Goal: Task Accomplishment & Management: Complete application form

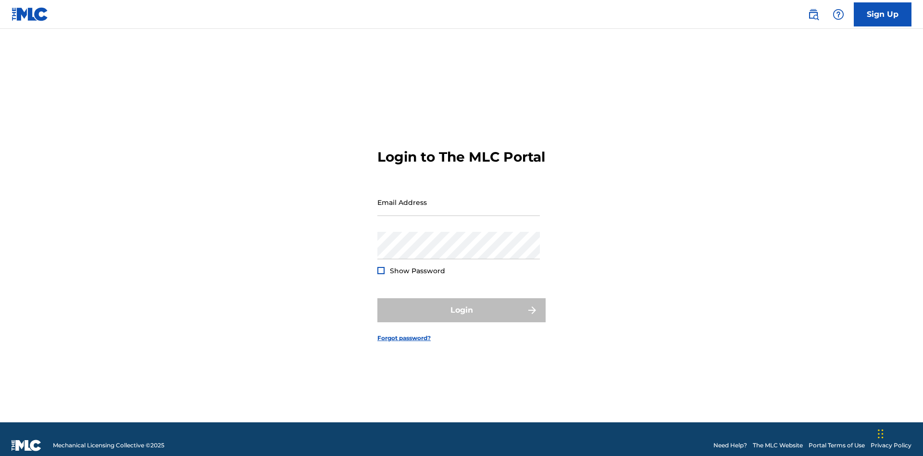
scroll to position [13, 0]
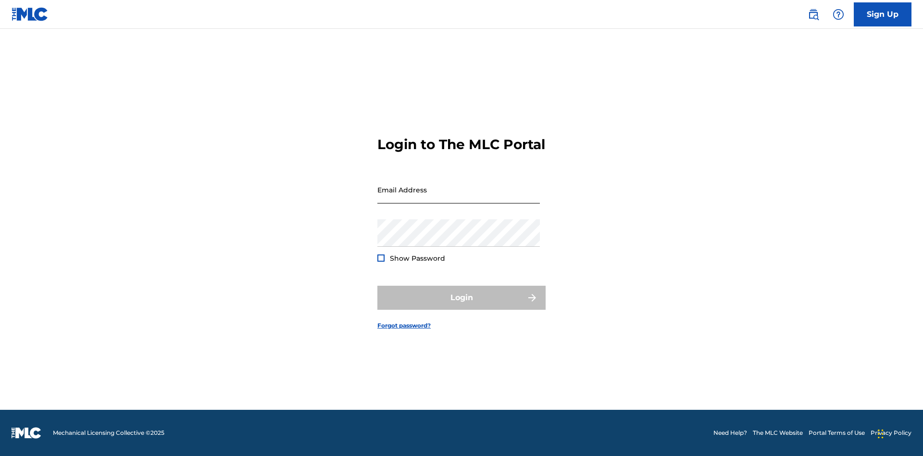
click at [459, 198] on input "Email Address" at bounding box center [458, 189] width 163 height 27
type input "[EMAIL_ADDRESS][DOMAIN_NAME]"
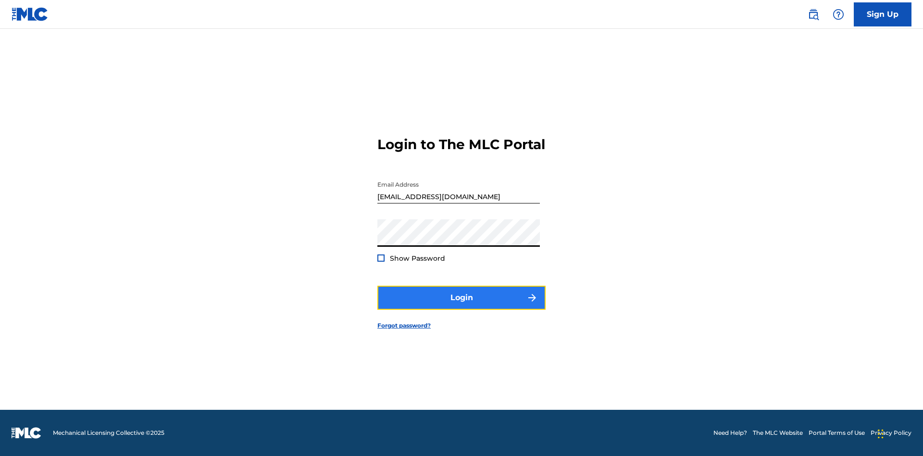
click at [462, 306] on button "Login" at bounding box center [461, 298] width 168 height 24
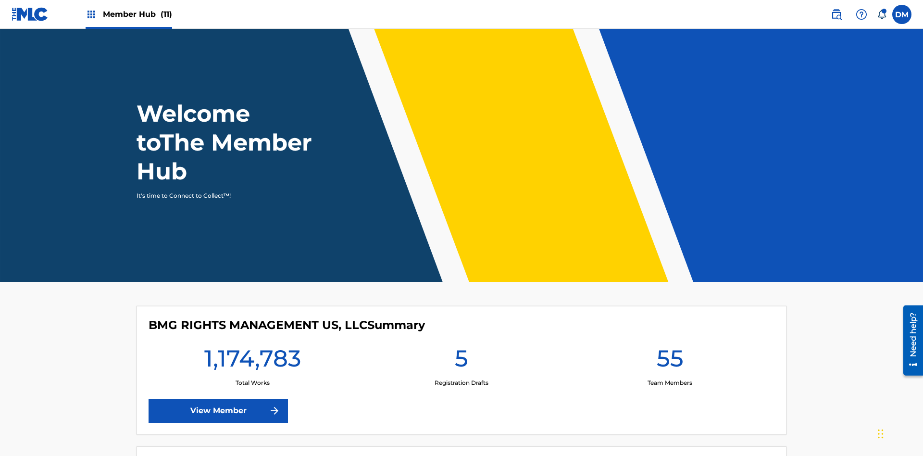
click at [137, 14] on span "Member Hub (11)" at bounding box center [137, 14] width 69 height 11
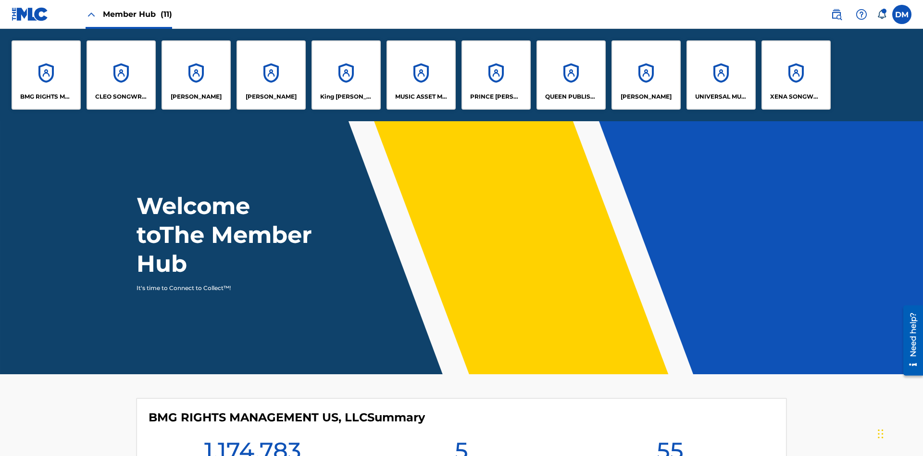
scroll to position [35, 0]
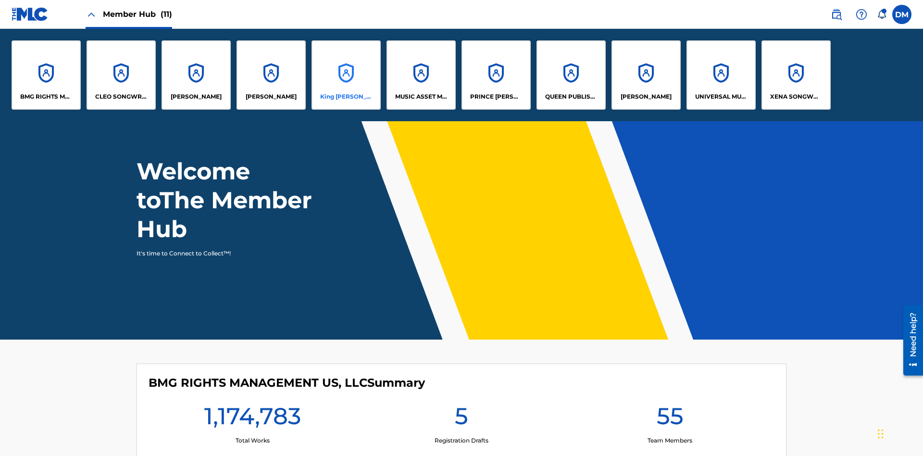
click at [346, 97] on p "King [PERSON_NAME]" at bounding box center [346, 96] width 52 height 9
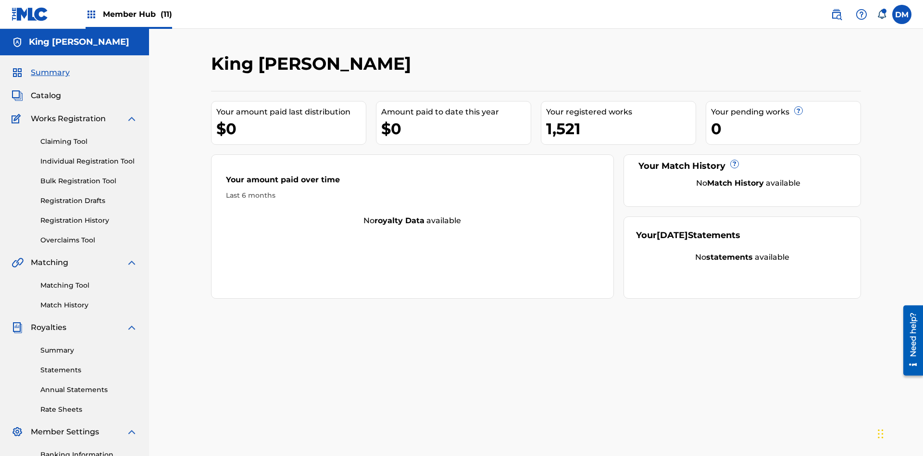
scroll to position [79, 0]
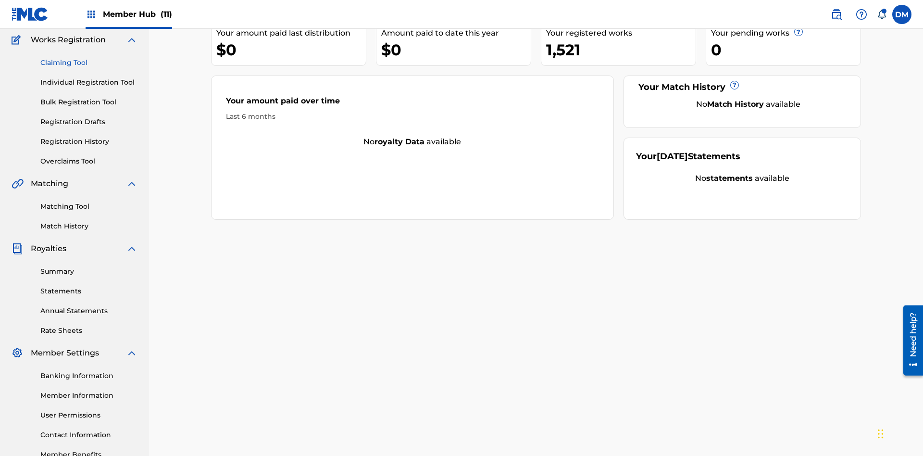
click at [89, 63] on link "Claiming Tool" at bounding box center [88, 63] width 97 height 10
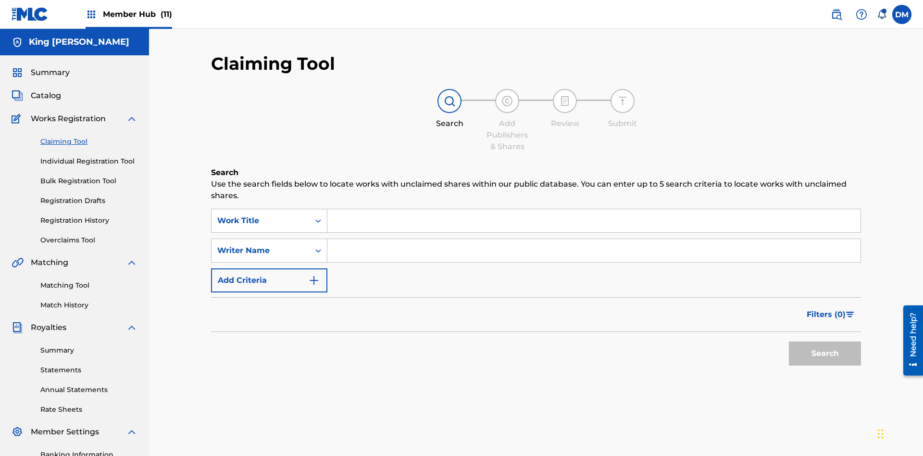
scroll to position [140, 0]
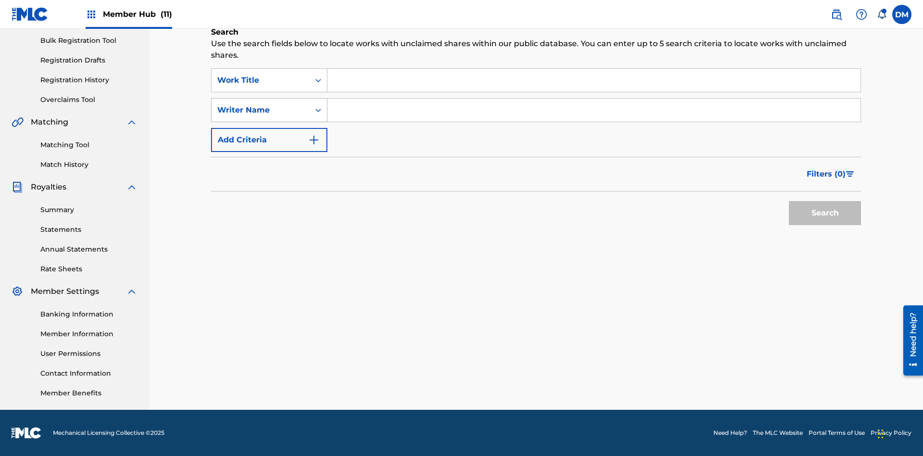
click at [261, 110] on div "Writer Name" at bounding box center [260, 110] width 87 height 12
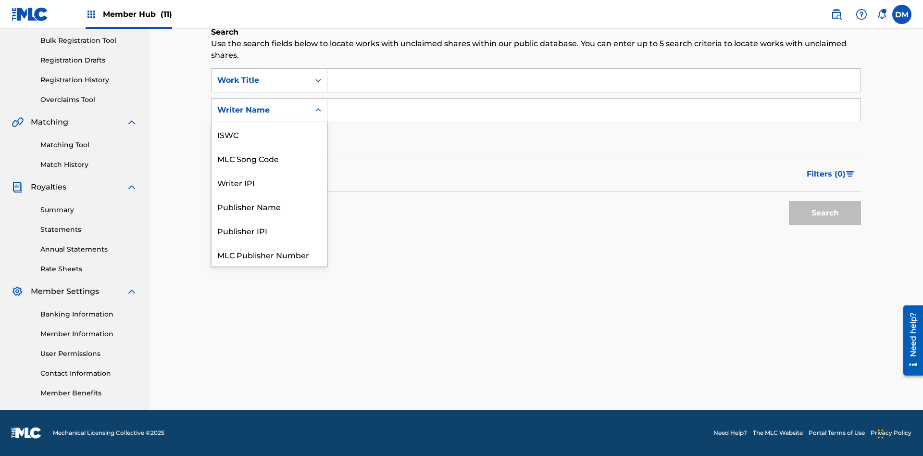
scroll to position [24, 0]
click at [269, 134] on div "MLC Song Code" at bounding box center [269, 134] width 115 height 24
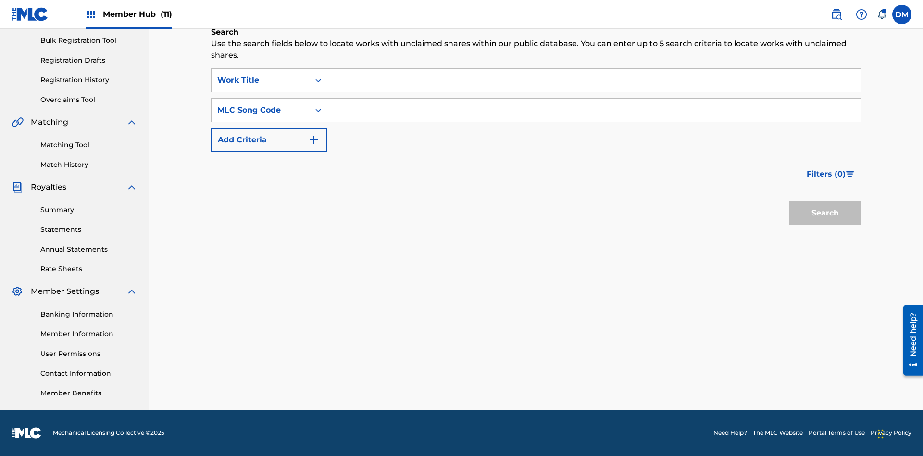
click at [594, 80] on input "Search Form" at bounding box center [593, 80] width 533 height 23
type input "NON-OWNED WORK TO CLAIM"
click at [594, 110] on input "Search Form" at bounding box center [593, 110] width 533 height 23
type input "RB0ZQR"
click at [825, 213] on button "Search" at bounding box center [825, 213] width 72 height 24
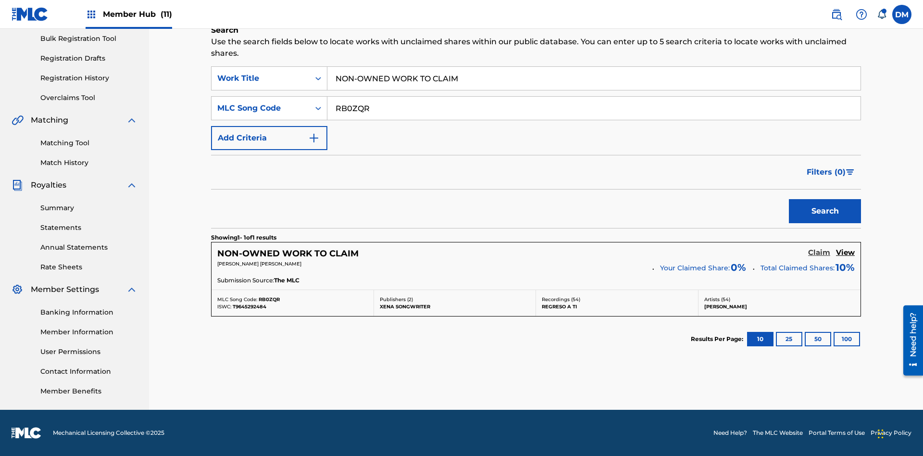
click at [819, 252] on h5 "Claim" at bounding box center [819, 252] width 22 height 9
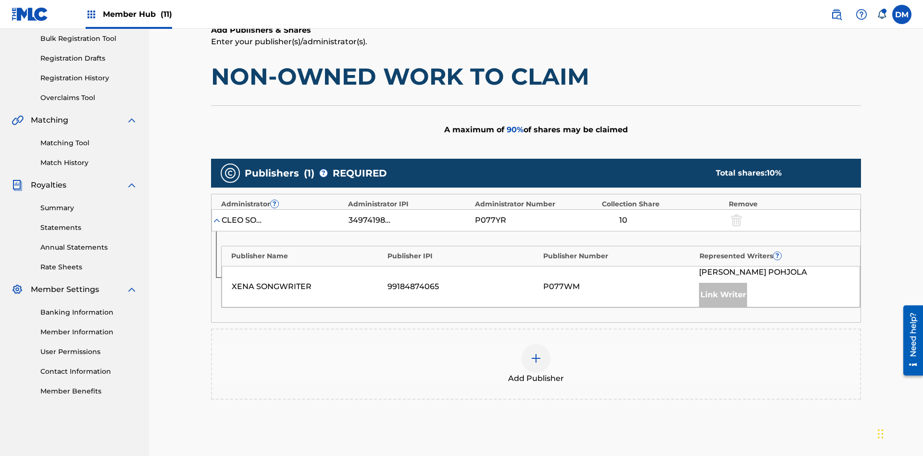
scroll to position [241, 0]
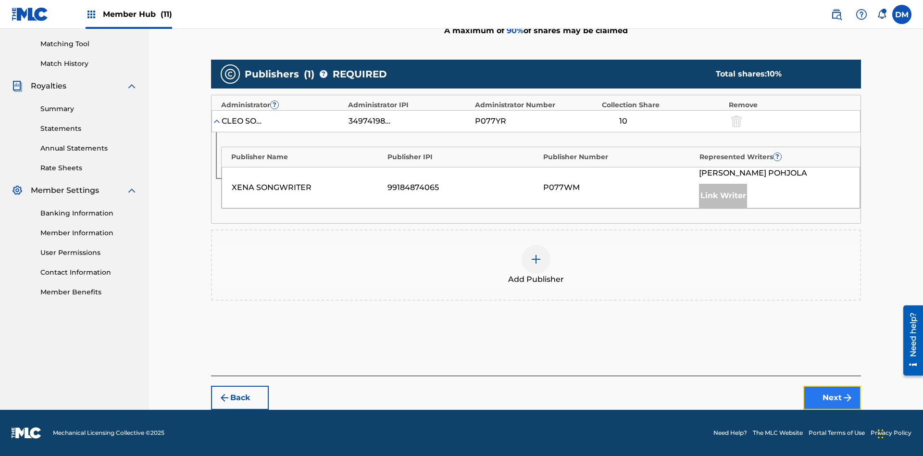
click at [832, 398] on button "Next" at bounding box center [832, 398] width 58 height 24
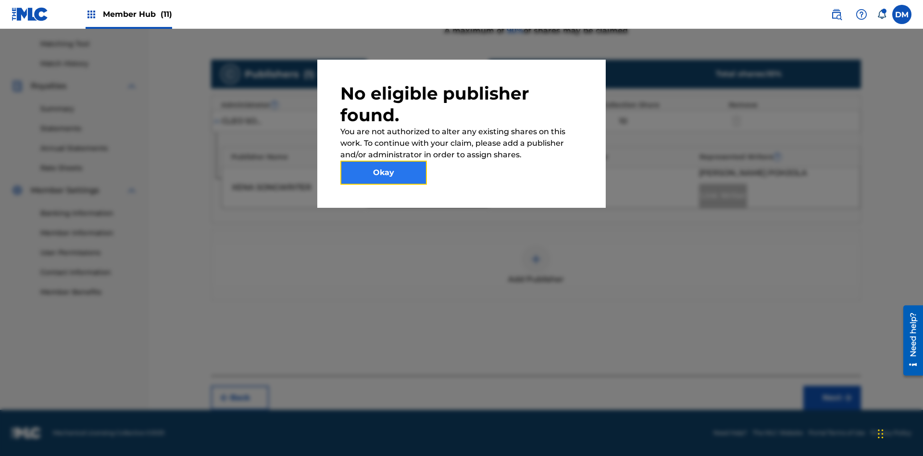
click at [384, 173] on button "Okay" at bounding box center [383, 173] width 87 height 24
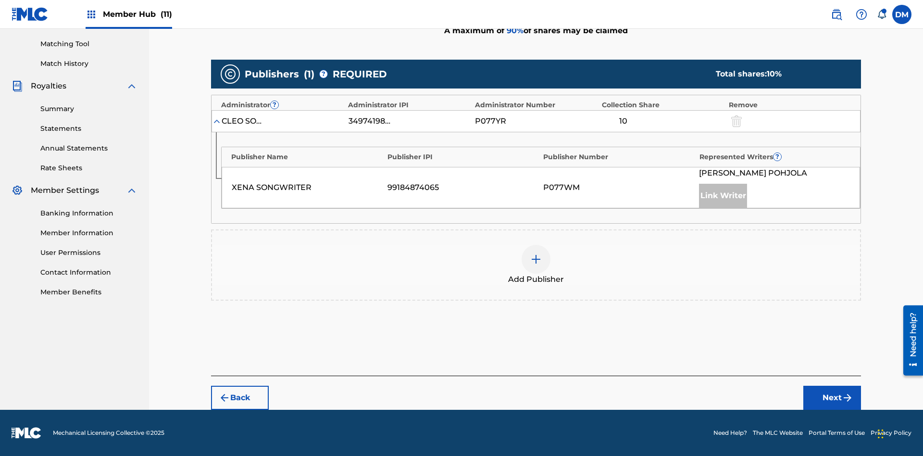
click at [536, 259] on img at bounding box center [536, 259] width 12 height 12
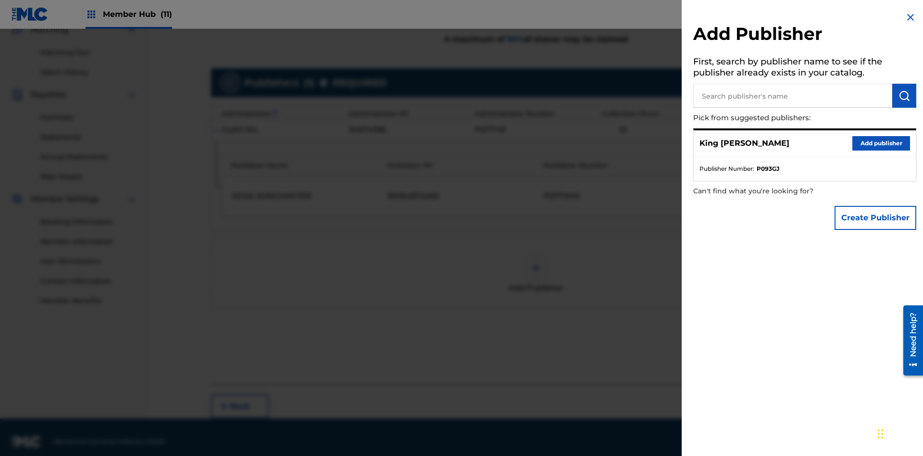
click at [793, 96] on input "text" at bounding box center [792, 96] width 199 height 24
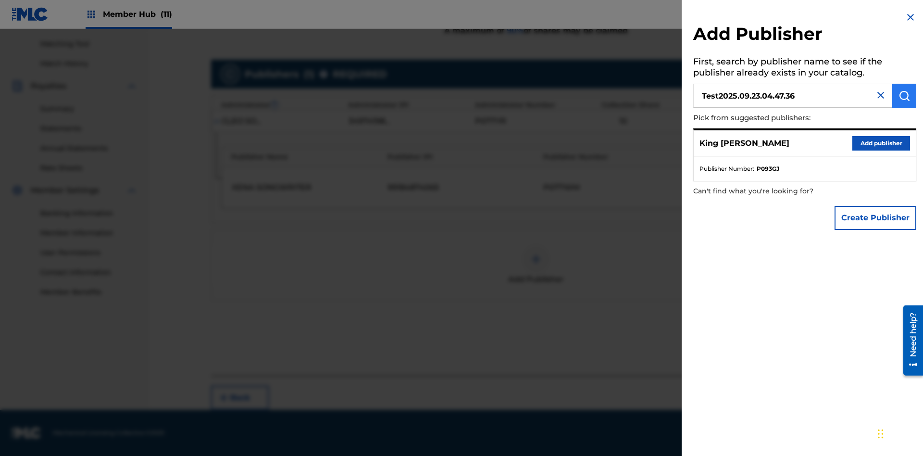
type input "Test2025.09.23.04.47.36"
click at [904, 96] on img "submit" at bounding box center [905, 96] width 12 height 12
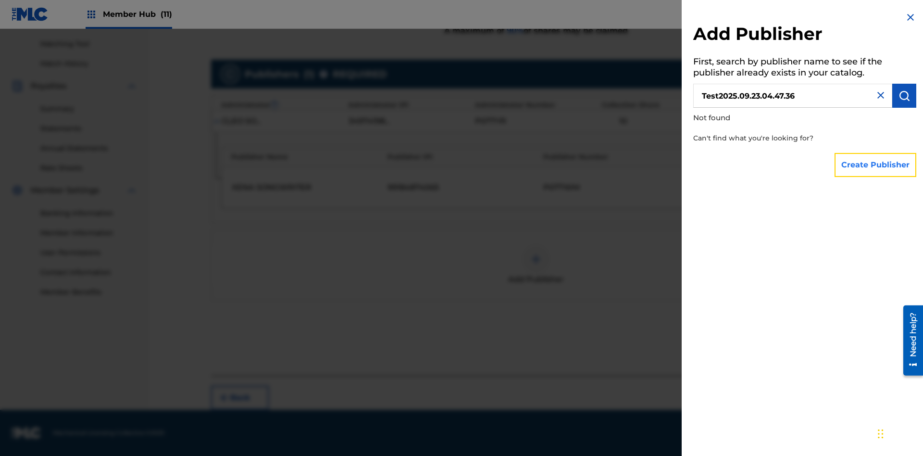
click at [876, 164] on button "Create Publisher" at bounding box center [876, 165] width 82 height 24
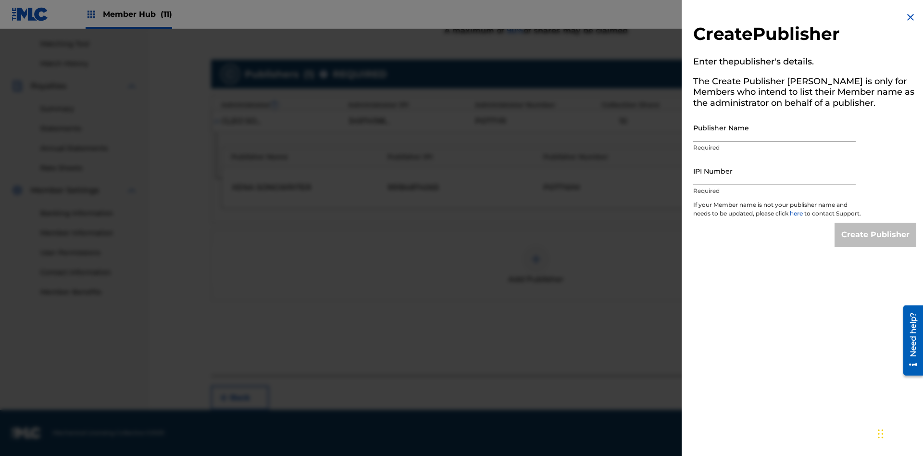
click at [775, 127] on input "Publisher Name" at bounding box center [774, 127] width 163 height 27
type input "Test2025.09.23.04.47.42"
click at [775, 171] on input "IPI Number" at bounding box center [774, 170] width 163 height 27
type input "00595839777"
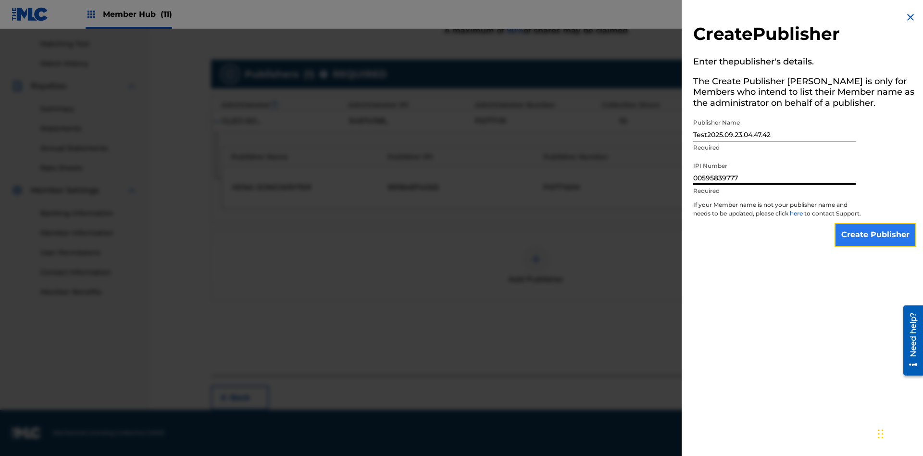
click at [876, 243] on input "Create Publisher" at bounding box center [876, 235] width 82 height 24
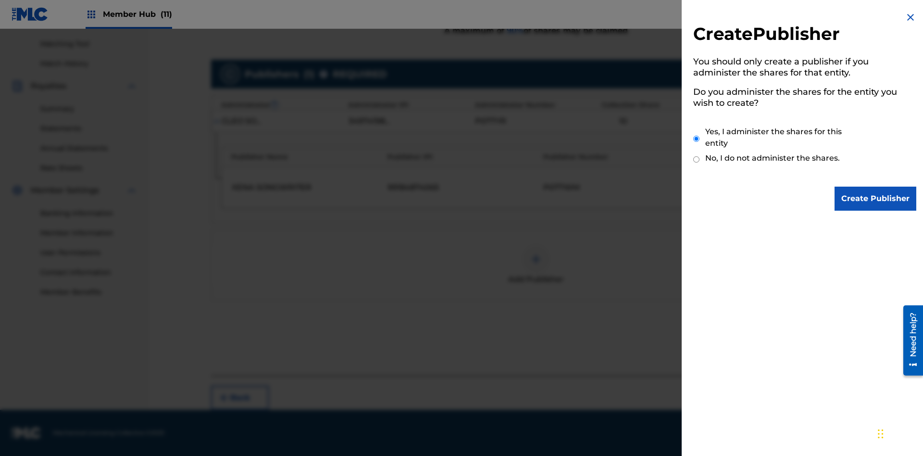
click at [697, 138] on input "Yes, I administer the shares for this entity" at bounding box center [696, 138] width 6 height 21
click at [876, 199] on input "Create Publisher" at bounding box center [876, 199] width 82 height 24
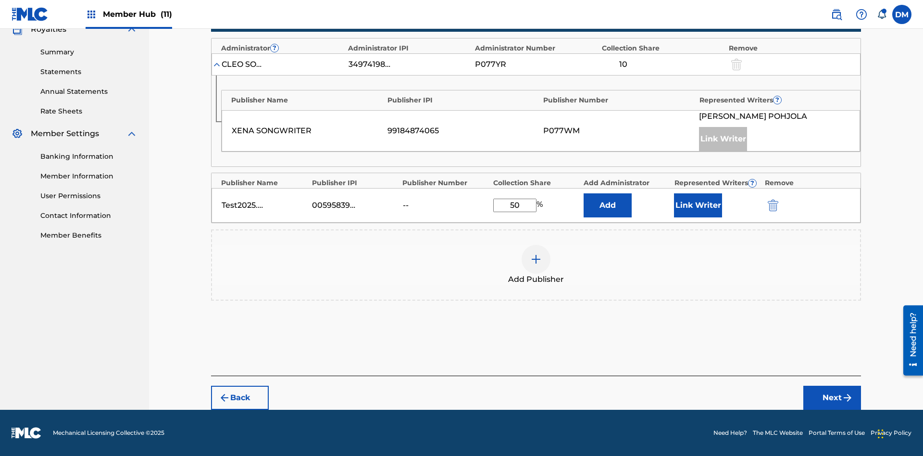
scroll to position [298, 0]
type input "50"
click at [698, 205] on button "Link Writer" at bounding box center [698, 205] width 48 height 24
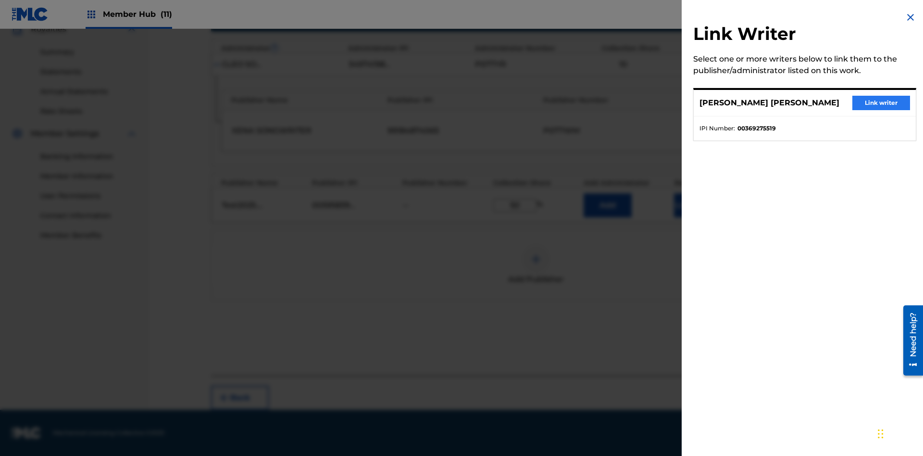
click at [881, 103] on button "Link writer" at bounding box center [881, 103] width 58 height 14
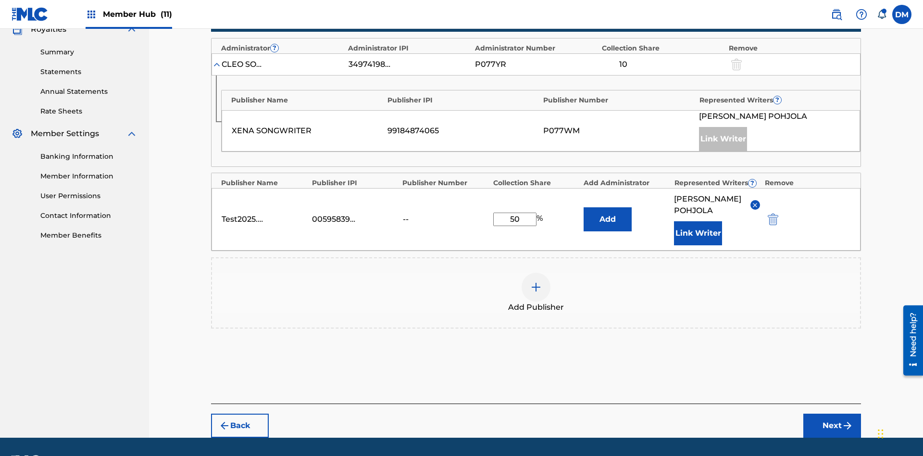
scroll to position [338, 0]
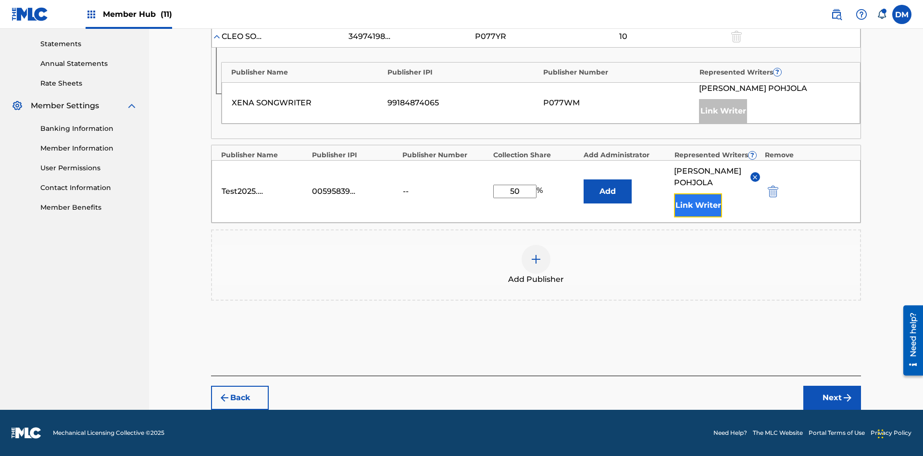
click at [698, 205] on button "Link Writer" at bounding box center [698, 205] width 48 height 24
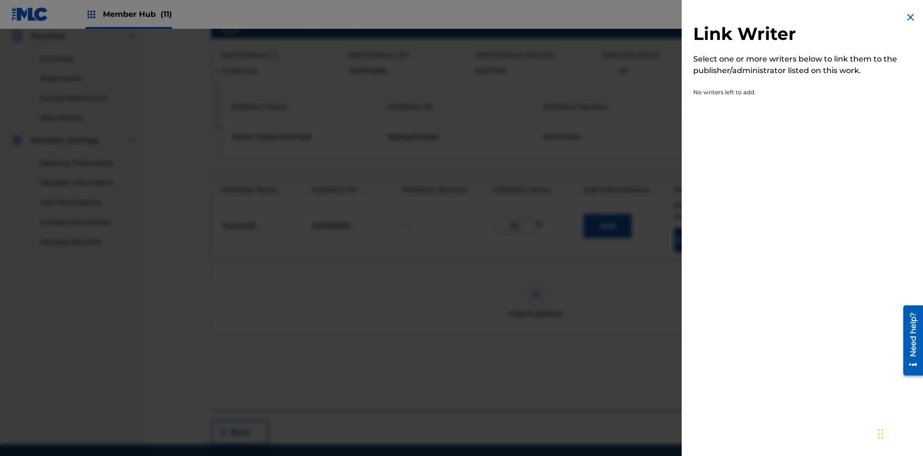
click at [911, 17] on img at bounding box center [911, 18] width 12 height 12
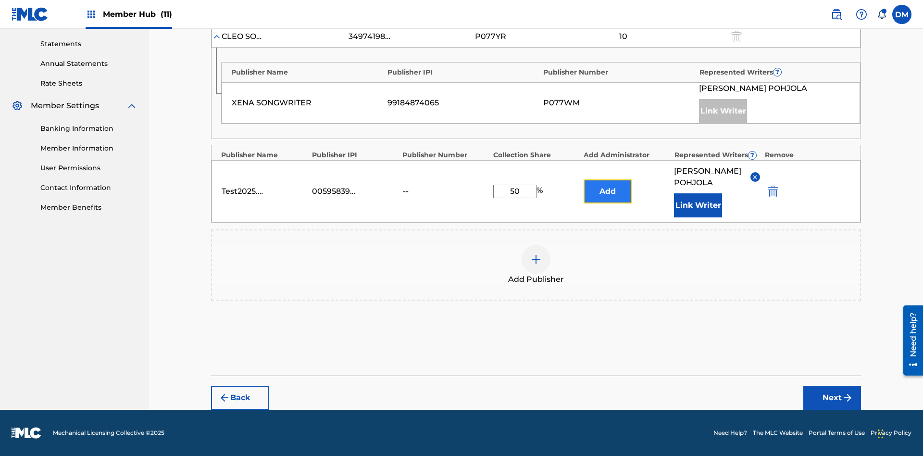
click at [608, 186] on button "Add" at bounding box center [608, 191] width 48 height 24
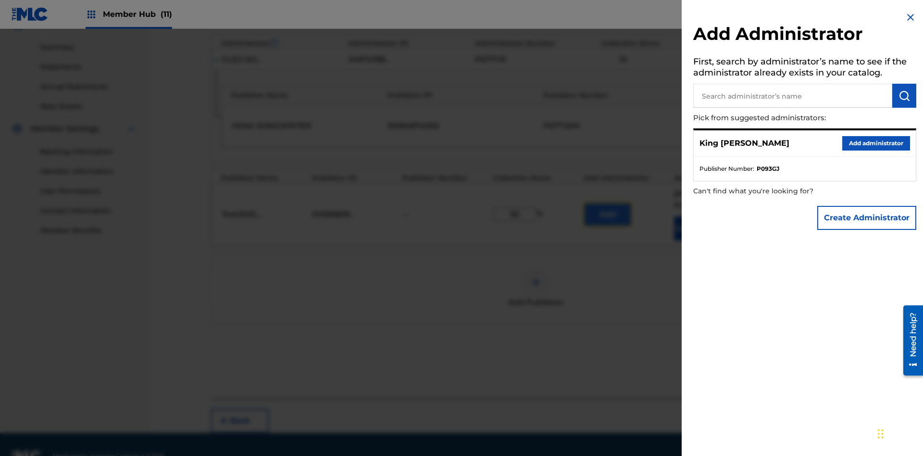
scroll to position [329, 0]
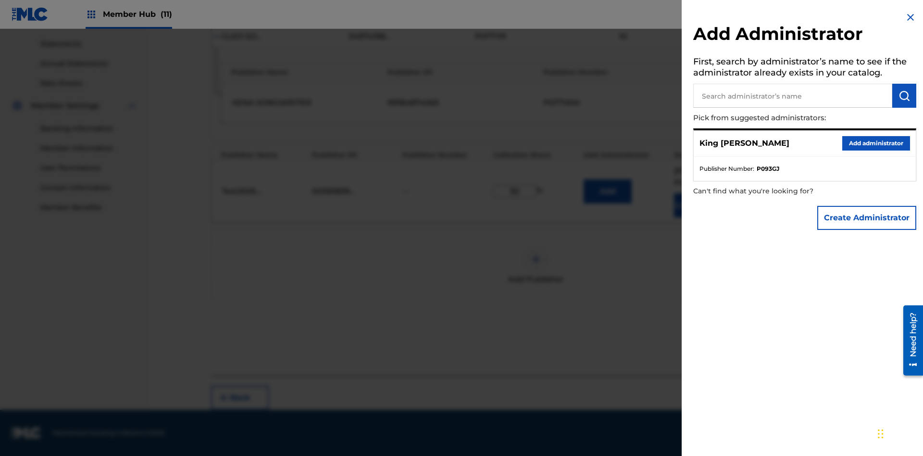
click at [793, 96] on input "text" at bounding box center [792, 96] width 199 height 24
type input "Test2025.09.23.04.48.11"
click at [904, 96] on img "submit" at bounding box center [905, 96] width 12 height 12
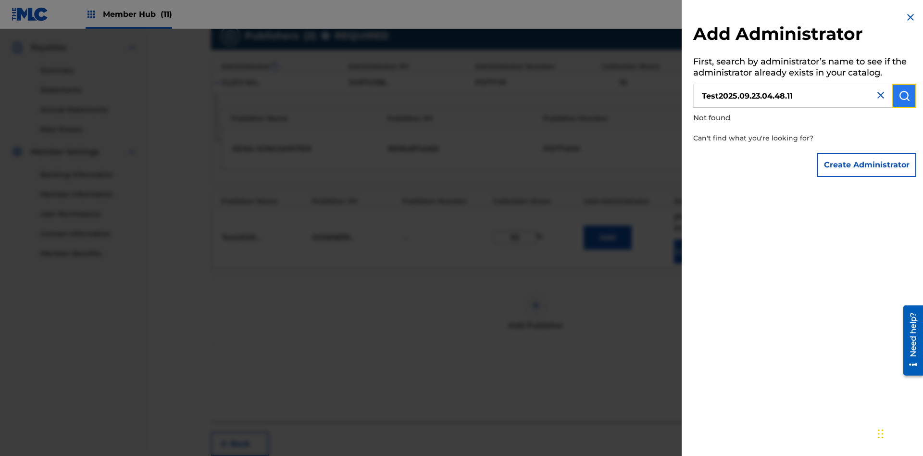
scroll to position [338, 0]
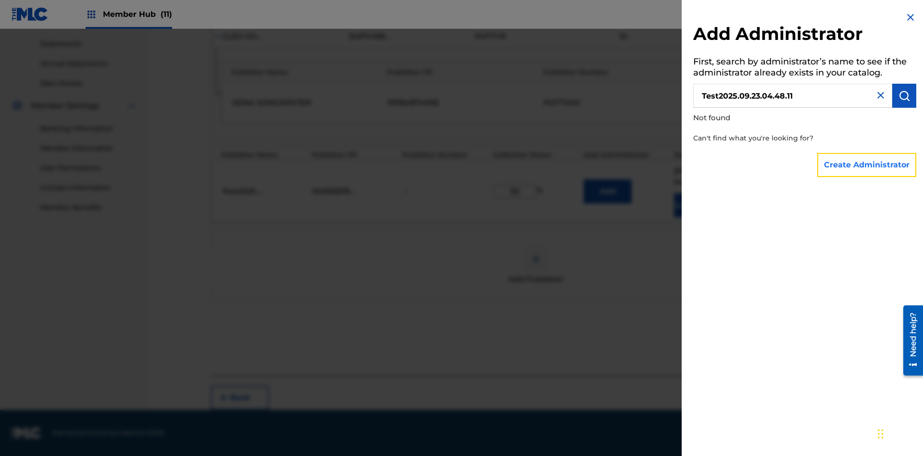
click at [867, 164] on button "Create Administrator" at bounding box center [866, 165] width 99 height 24
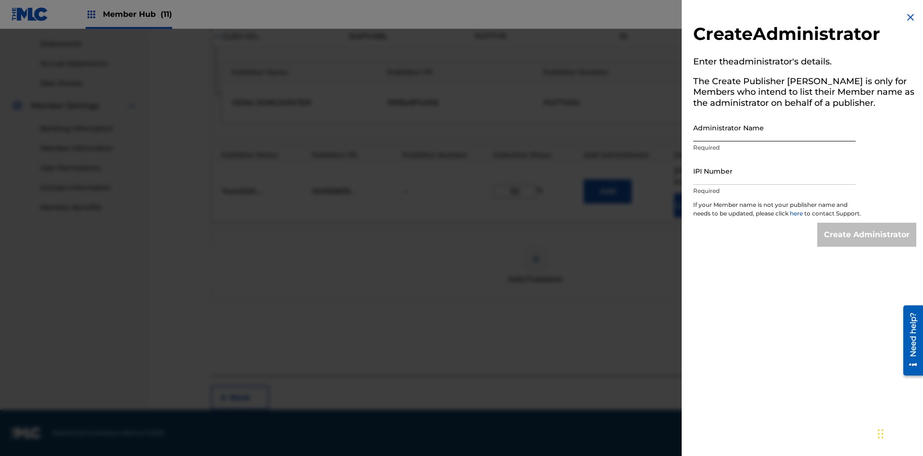
click at [775, 127] on input "Administrator Name" at bounding box center [774, 127] width 163 height 27
type input "Test2025.09.23.04.48.18"
click at [775, 171] on input "IPI Number" at bounding box center [774, 170] width 163 height 27
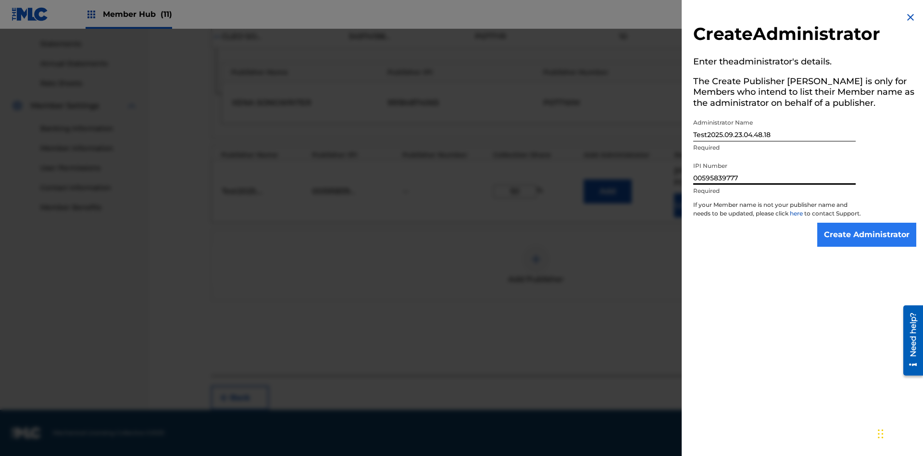
type input "00595839777"
click at [867, 243] on input "Create Administrator" at bounding box center [866, 235] width 99 height 24
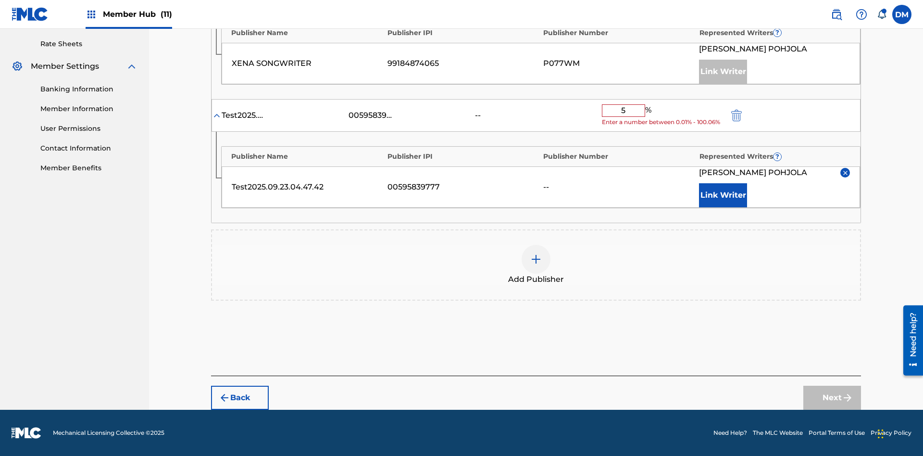
type input "50"
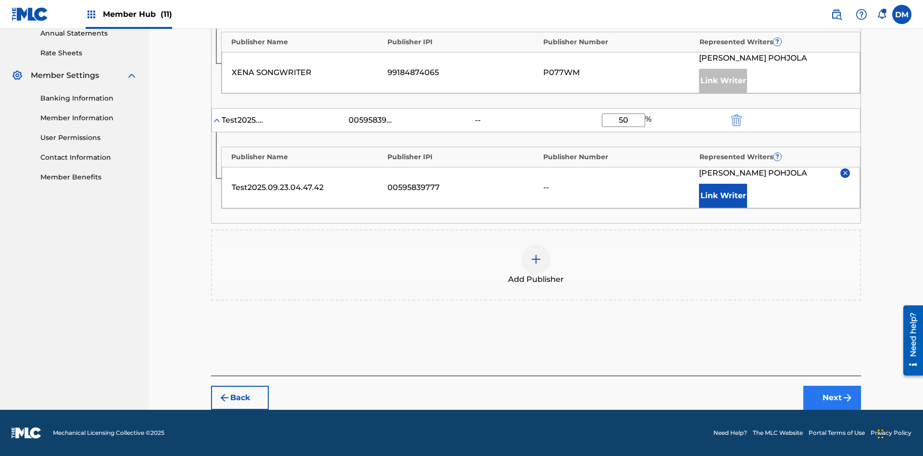
click at [832, 398] on button "Next" at bounding box center [832, 398] width 58 height 24
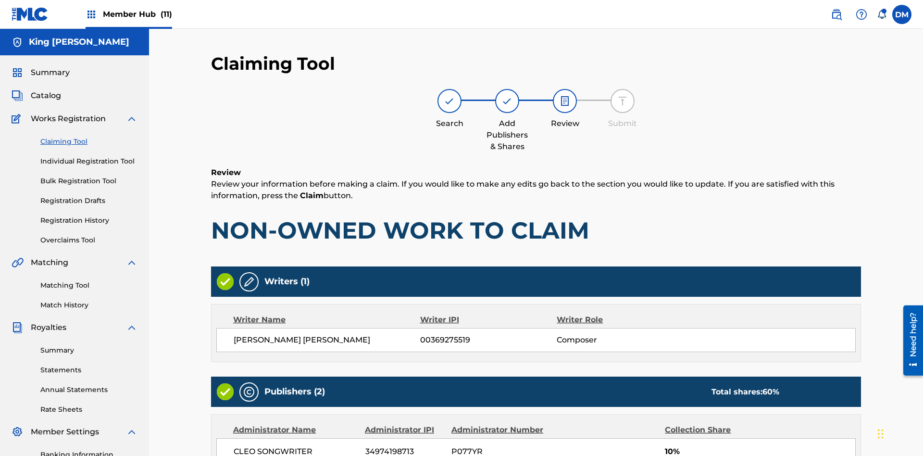
scroll to position [287, 0]
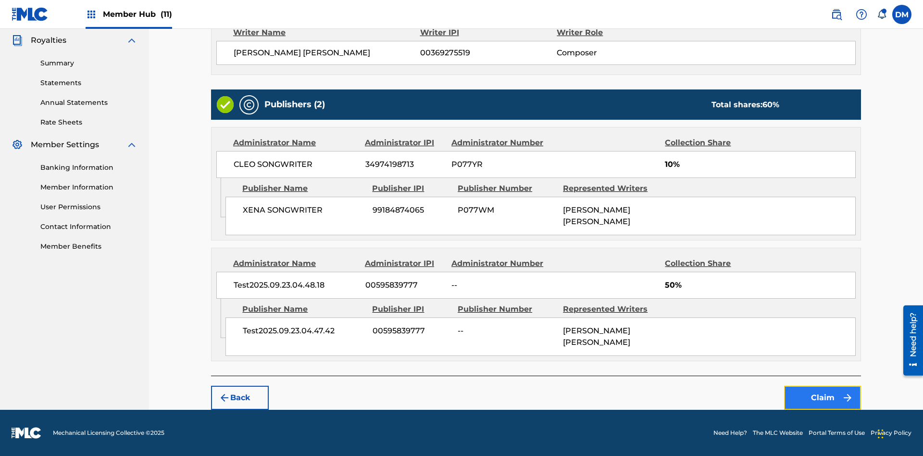
click at [823, 398] on button "Claim" at bounding box center [822, 398] width 77 height 24
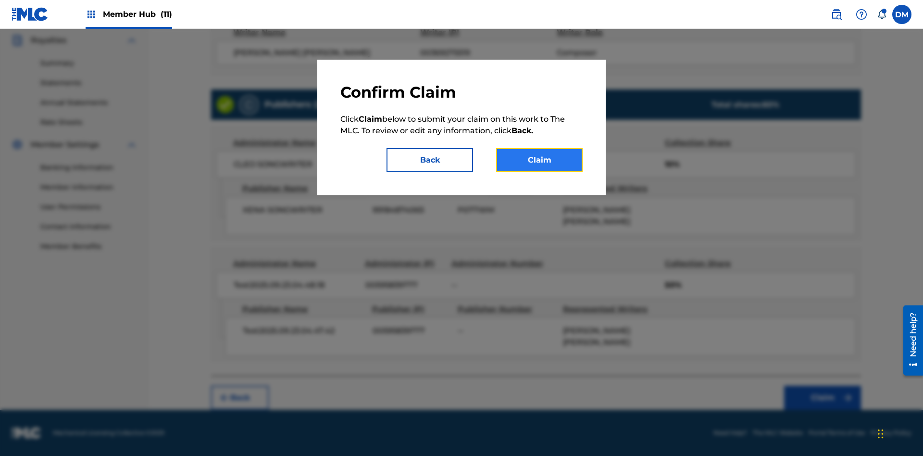
click at [539, 160] on button "Claim" at bounding box center [539, 160] width 87 height 24
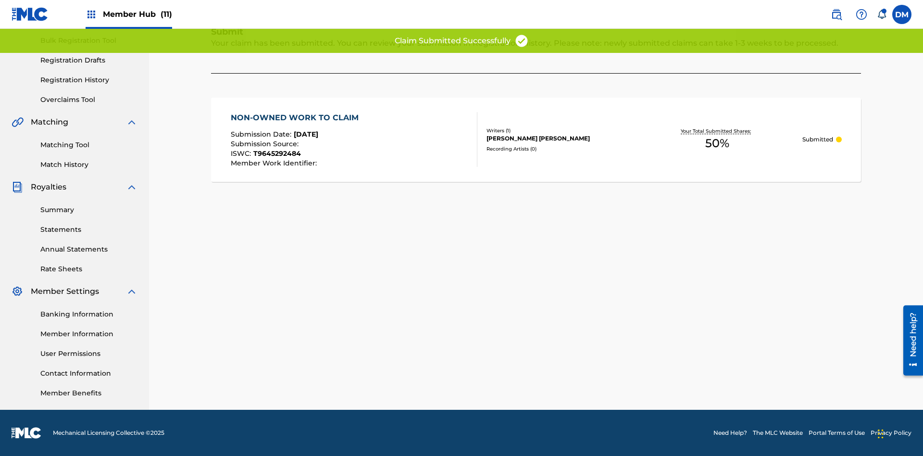
scroll to position [140, 0]
click at [89, 80] on link "Registration History" at bounding box center [88, 80] width 97 height 10
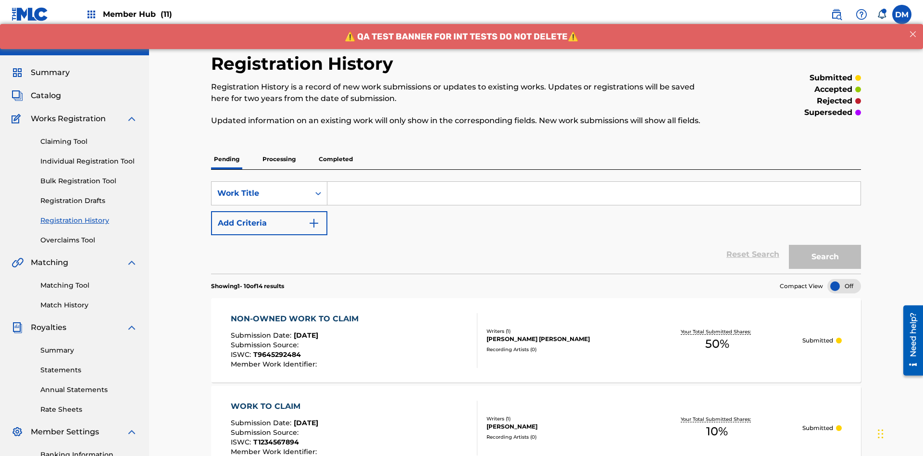
scroll to position [124, 0]
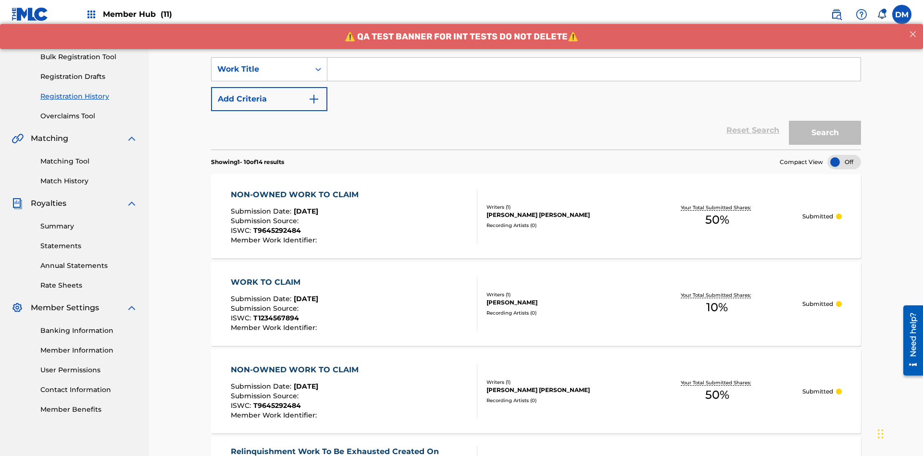
click at [594, 69] on input "Search Form" at bounding box center [593, 69] width 533 height 23
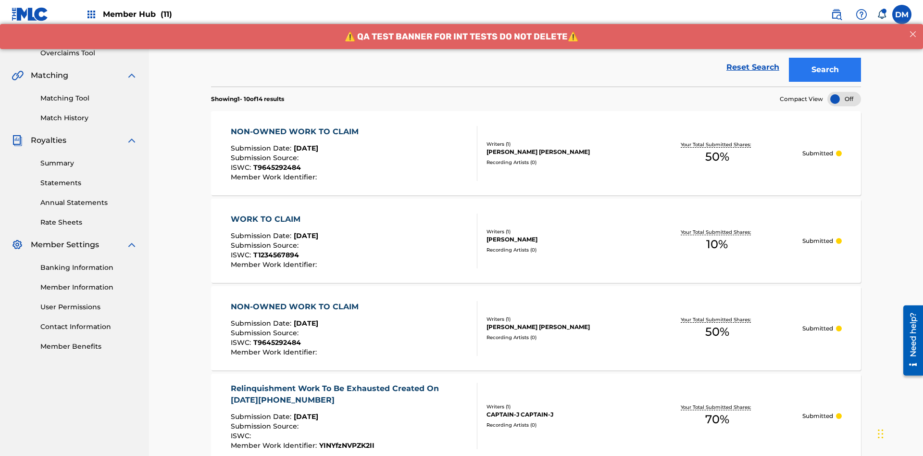
type input "NON-OWNED WORK TO CLAIM"
click at [825, 70] on button "Search" at bounding box center [825, 70] width 72 height 24
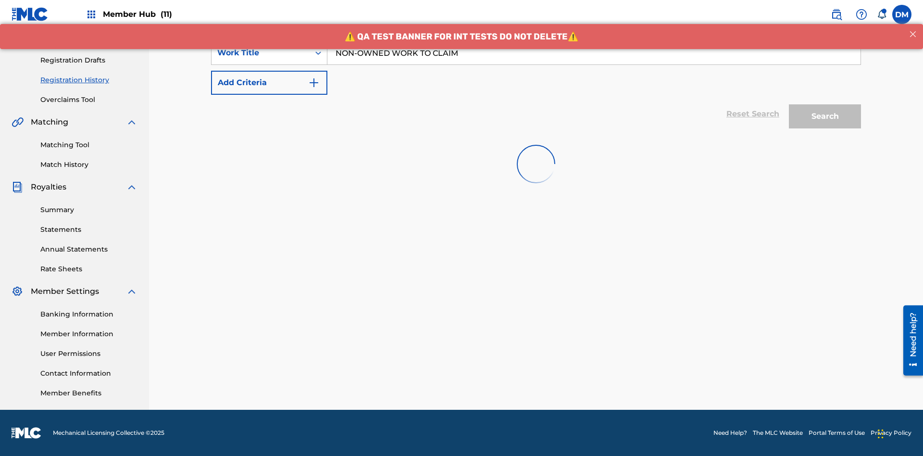
scroll to position [140, 0]
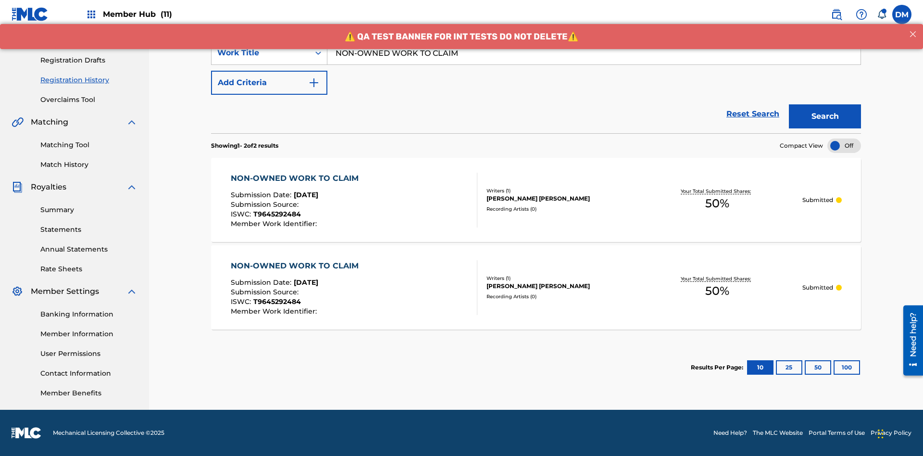
click at [536, 200] on div "[PERSON_NAME] [PERSON_NAME]" at bounding box center [559, 198] width 145 height 9
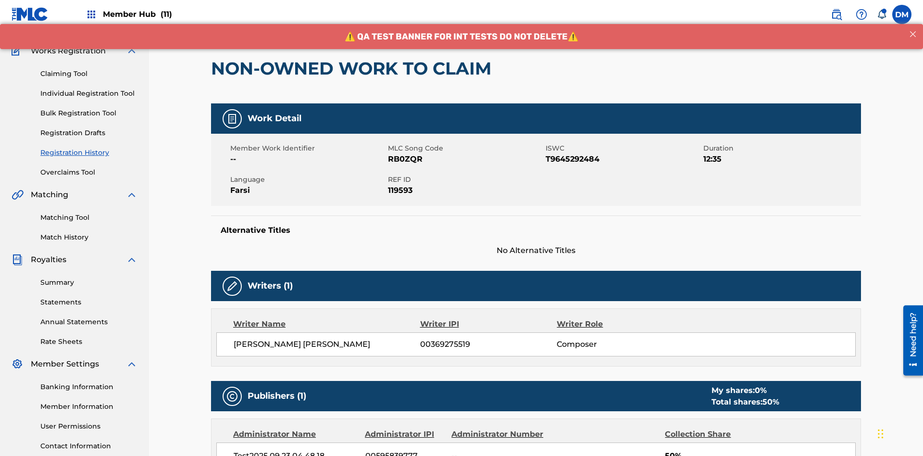
scroll to position [304, 0]
